Goal: Register for event/course

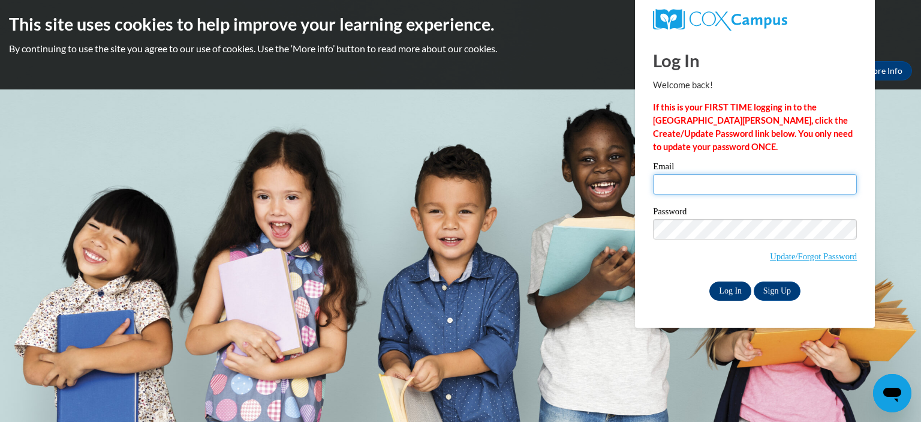
type input "kristin.aldous@my.viu.ca"
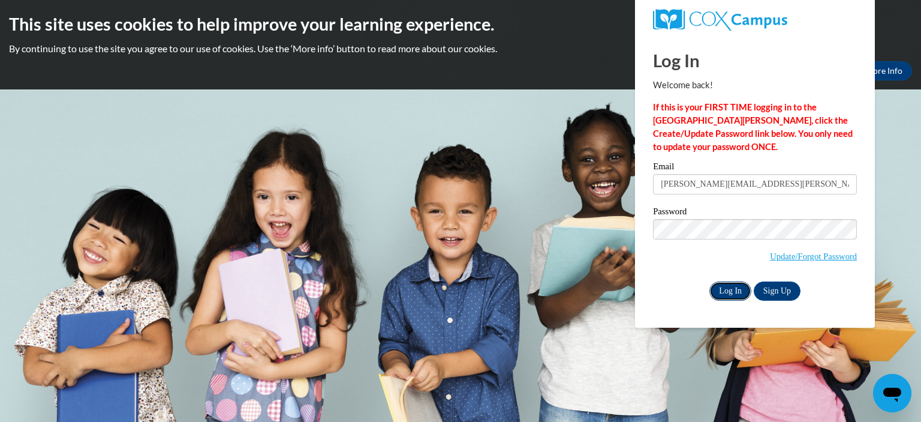
click at [727, 285] on input "Log In" at bounding box center [730, 290] width 42 height 19
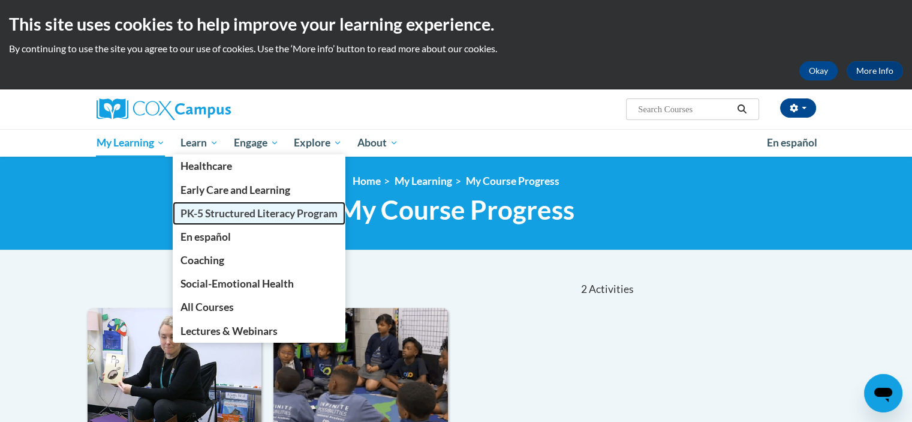
click at [222, 213] on span "PK-5 Structured Literacy Program" at bounding box center [259, 213] width 157 height 13
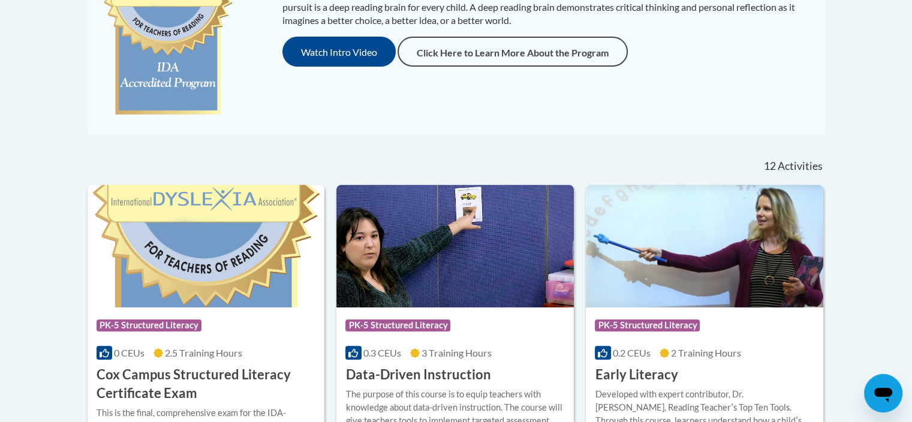
scroll to position [360, 0]
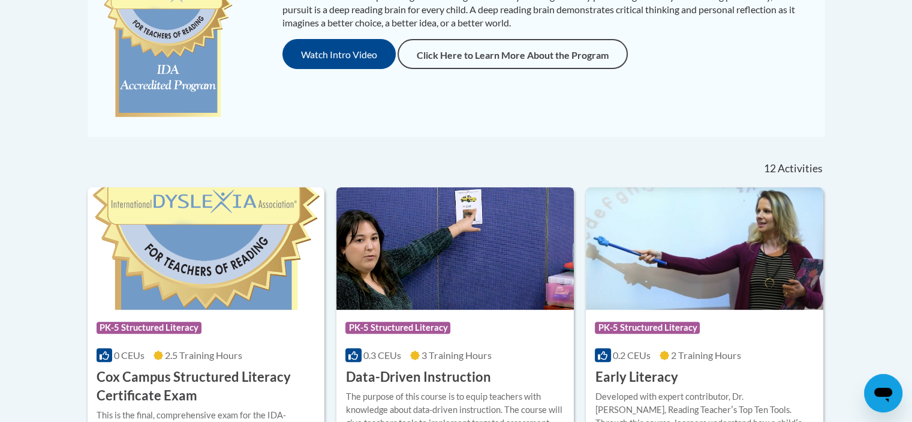
click at [495, 352] on div "0.3 CEUs 3 Training Hours" at bounding box center [455, 354] width 220 height 13
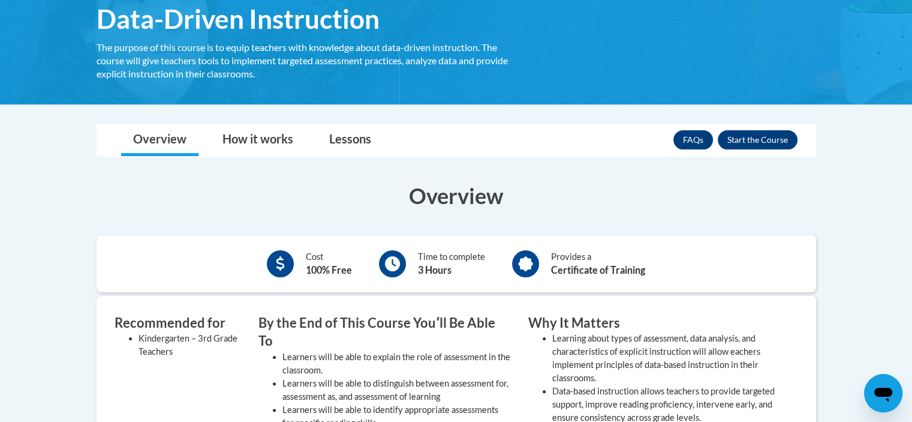
scroll to position [240, 0]
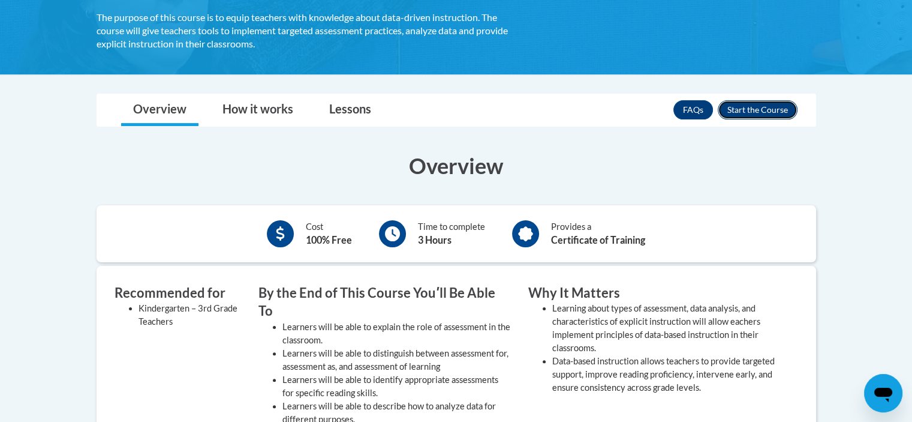
click at [758, 108] on button "Enroll" at bounding box center [758, 109] width 80 height 19
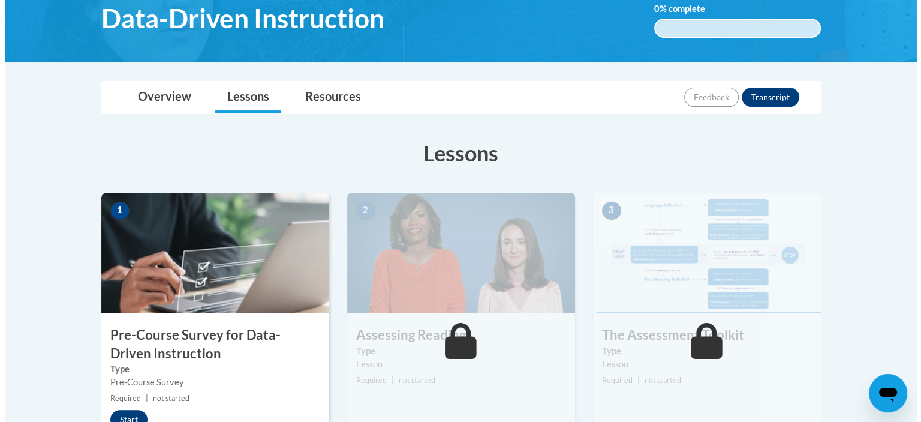
scroll to position [240, 0]
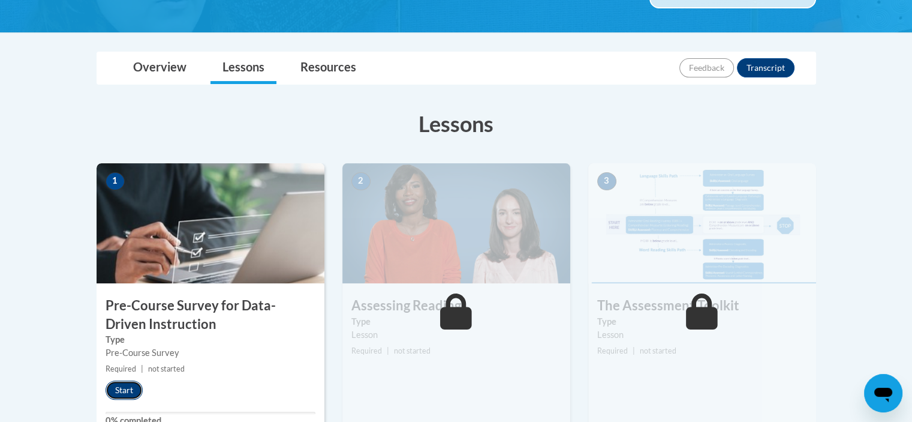
click at [122, 388] on button "Start" at bounding box center [124, 389] width 37 height 19
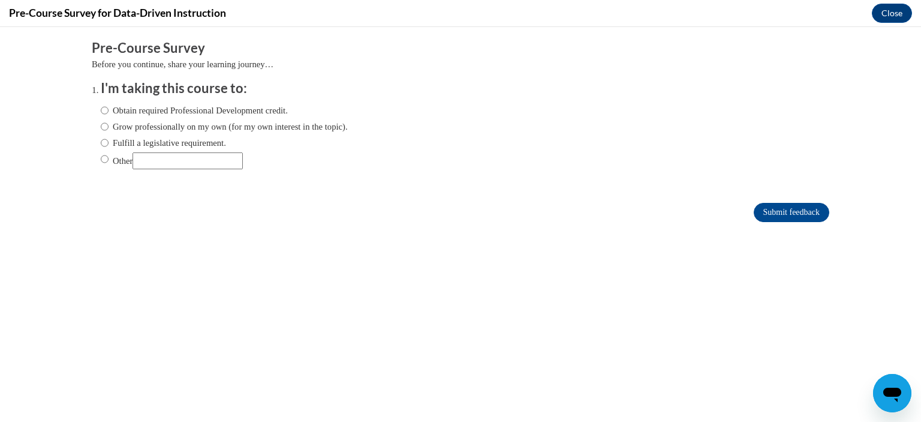
scroll to position [0, 0]
click at [101, 128] on label "Grow professionally on my own (for my own interest in the topic)." at bounding box center [224, 126] width 247 height 13
click at [101, 128] on input "Grow professionally on my own (for my own interest in the topic)." at bounding box center [105, 126] width 8 height 13
radio input "true"
click at [101, 113] on label "Obtain required Professional Development credit." at bounding box center [194, 110] width 187 height 13
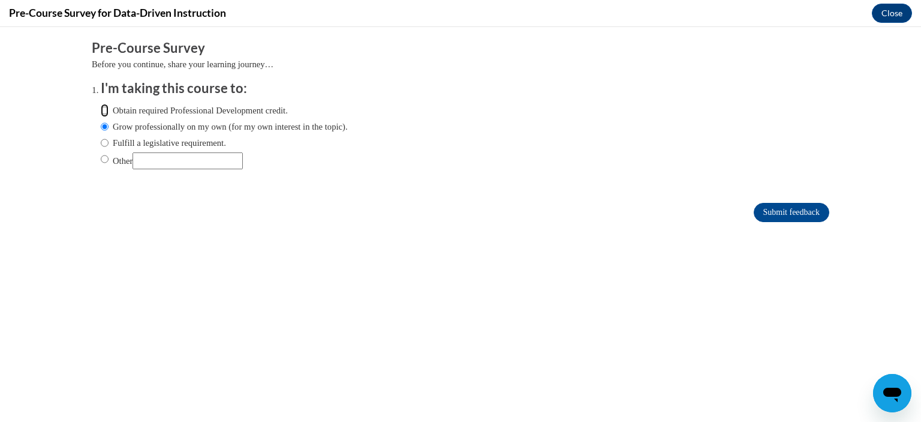
click at [101, 113] on input "Obtain required Professional Development credit." at bounding box center [105, 110] width 8 height 13
radio input "true"
click at [804, 211] on input "Submit feedback" at bounding box center [792, 212] width 76 height 19
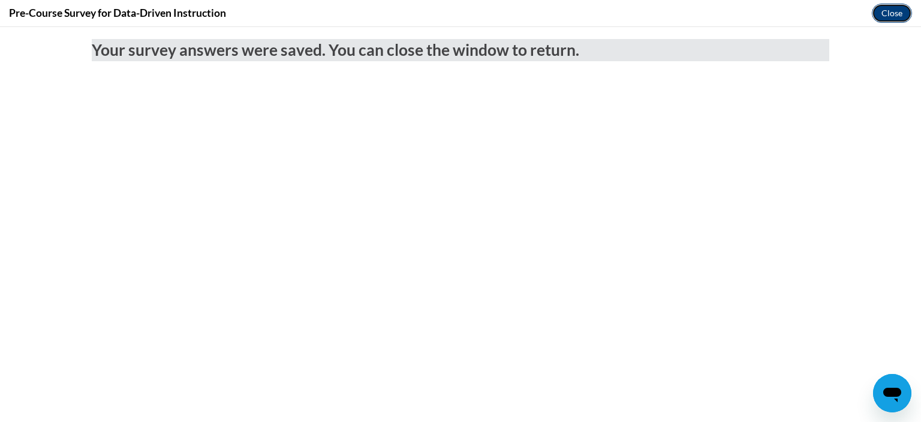
click at [894, 9] on button "Close" at bounding box center [892, 13] width 40 height 19
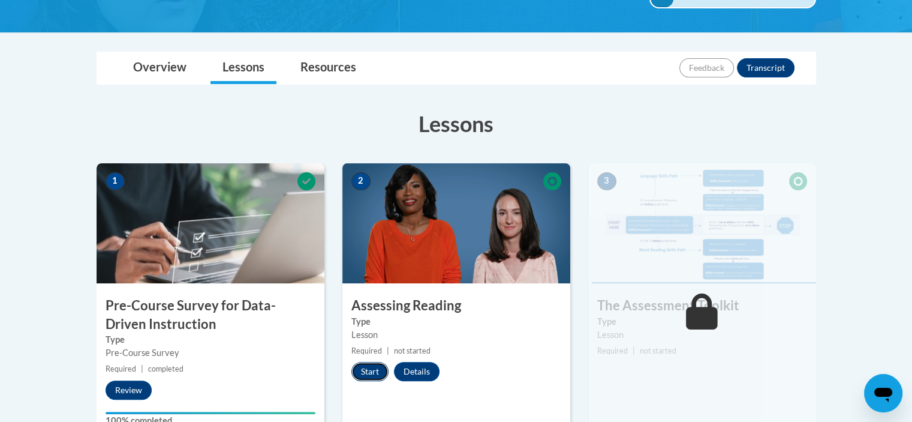
click at [357, 368] on button "Start" at bounding box center [369, 371] width 37 height 19
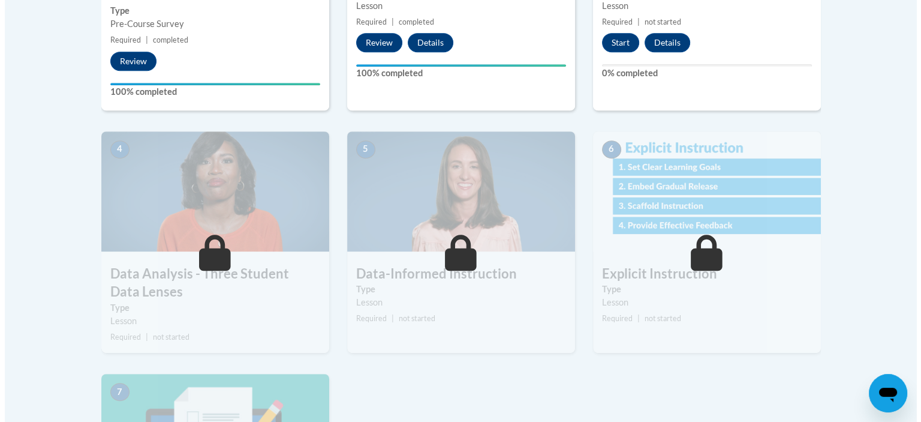
scroll to position [480, 0]
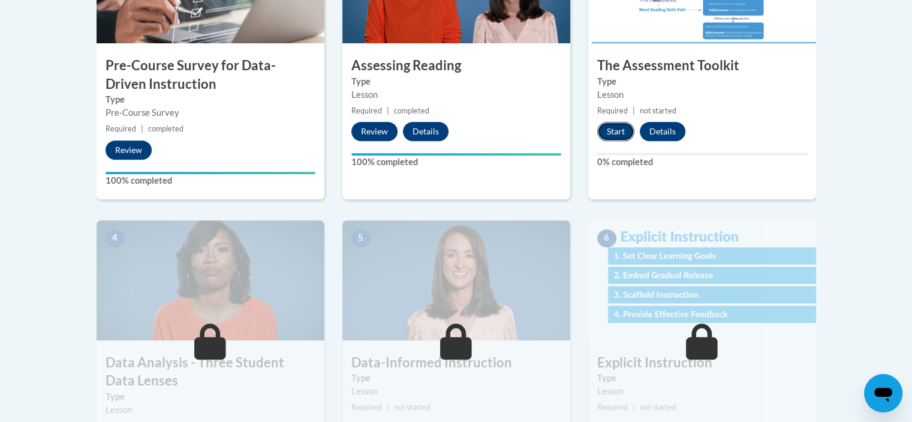
click at [618, 129] on button "Start" at bounding box center [615, 131] width 37 height 19
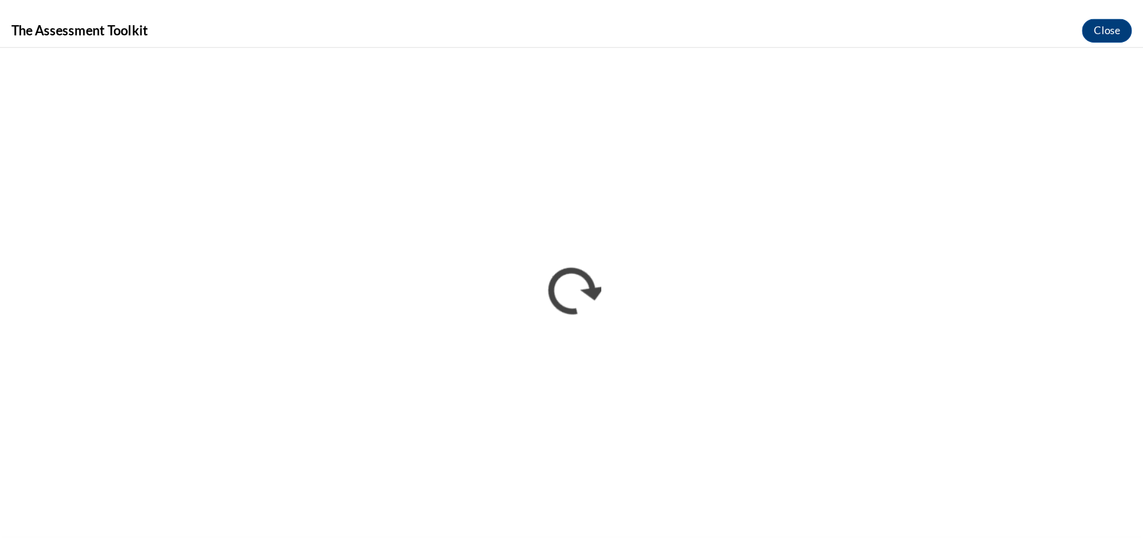
scroll to position [0, 0]
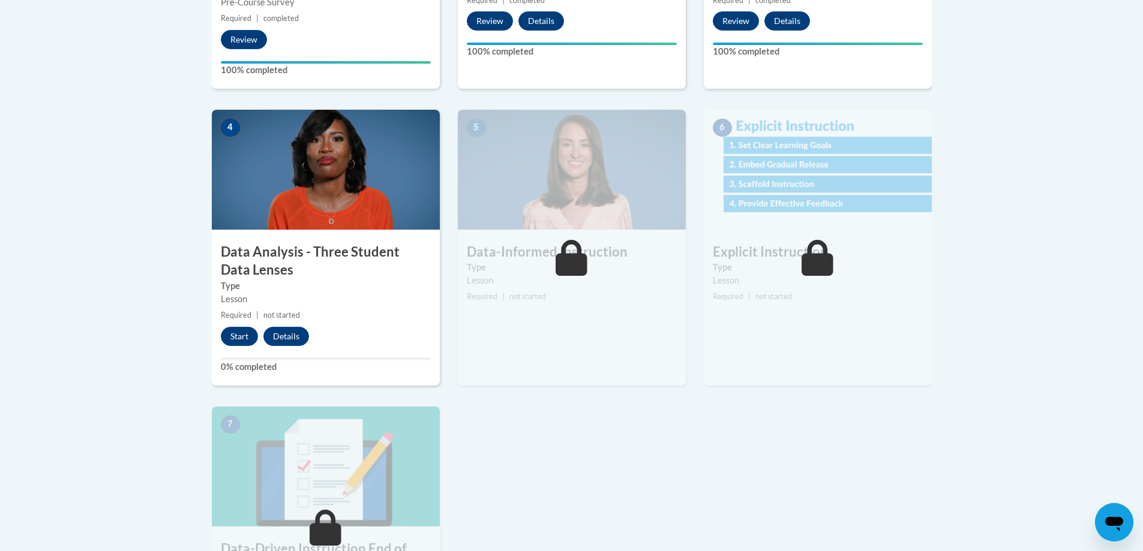
scroll to position [420, 0]
